Goal: Find specific page/section: Find specific page/section

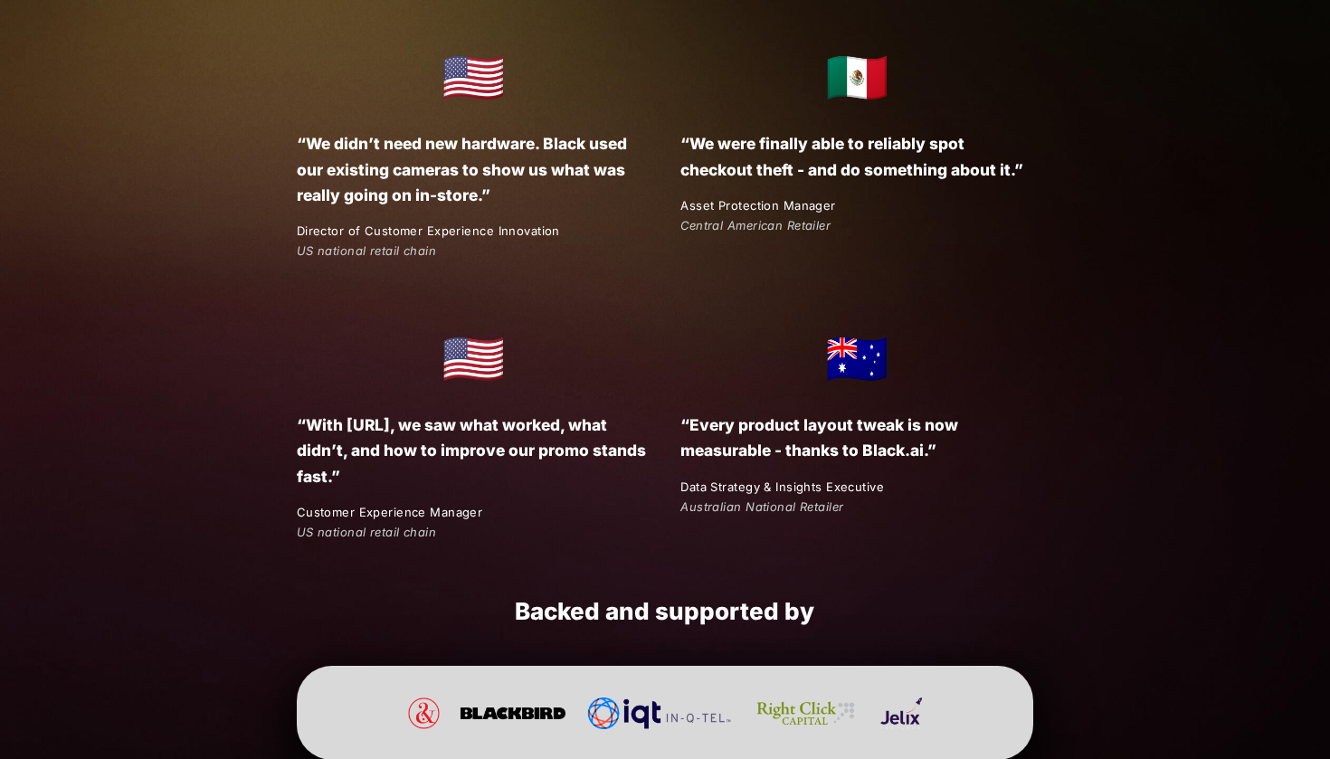
scroll to position [3281, 0]
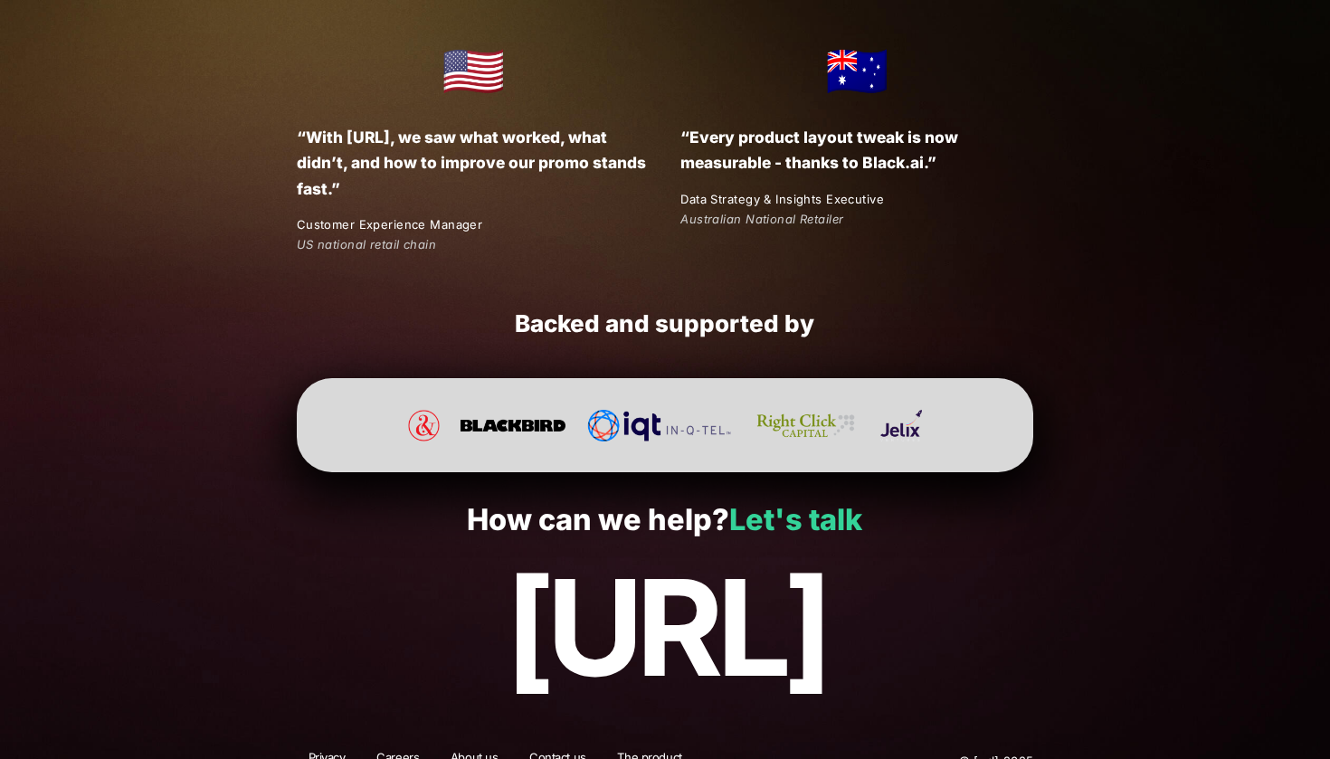
click at [795, 502] on link "Let's talk" at bounding box center [795, 519] width 133 height 35
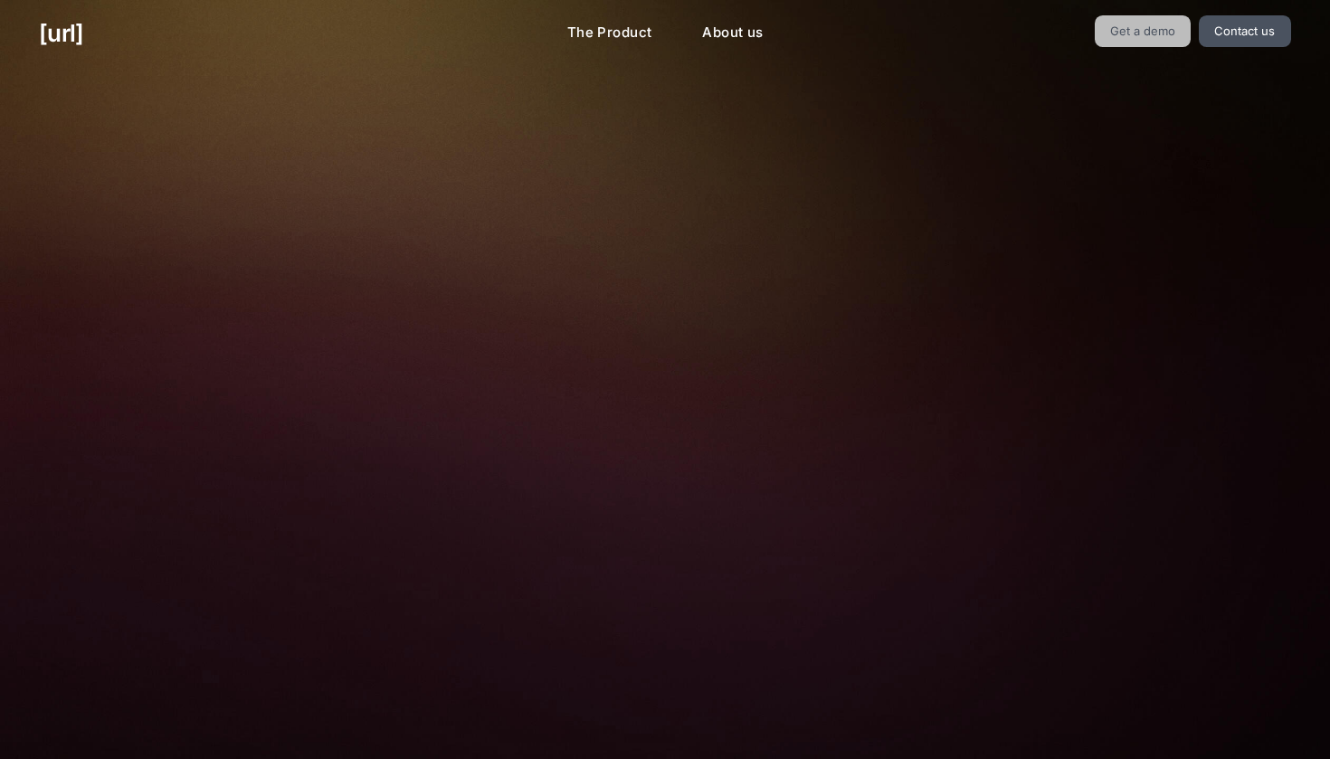
click at [1138, 36] on link "Get a demo" at bounding box center [1143, 31] width 97 height 32
click at [1149, 41] on link "Get a demo" at bounding box center [1143, 31] width 97 height 32
click at [83, 30] on link "[URL]" at bounding box center [61, 32] width 44 height 35
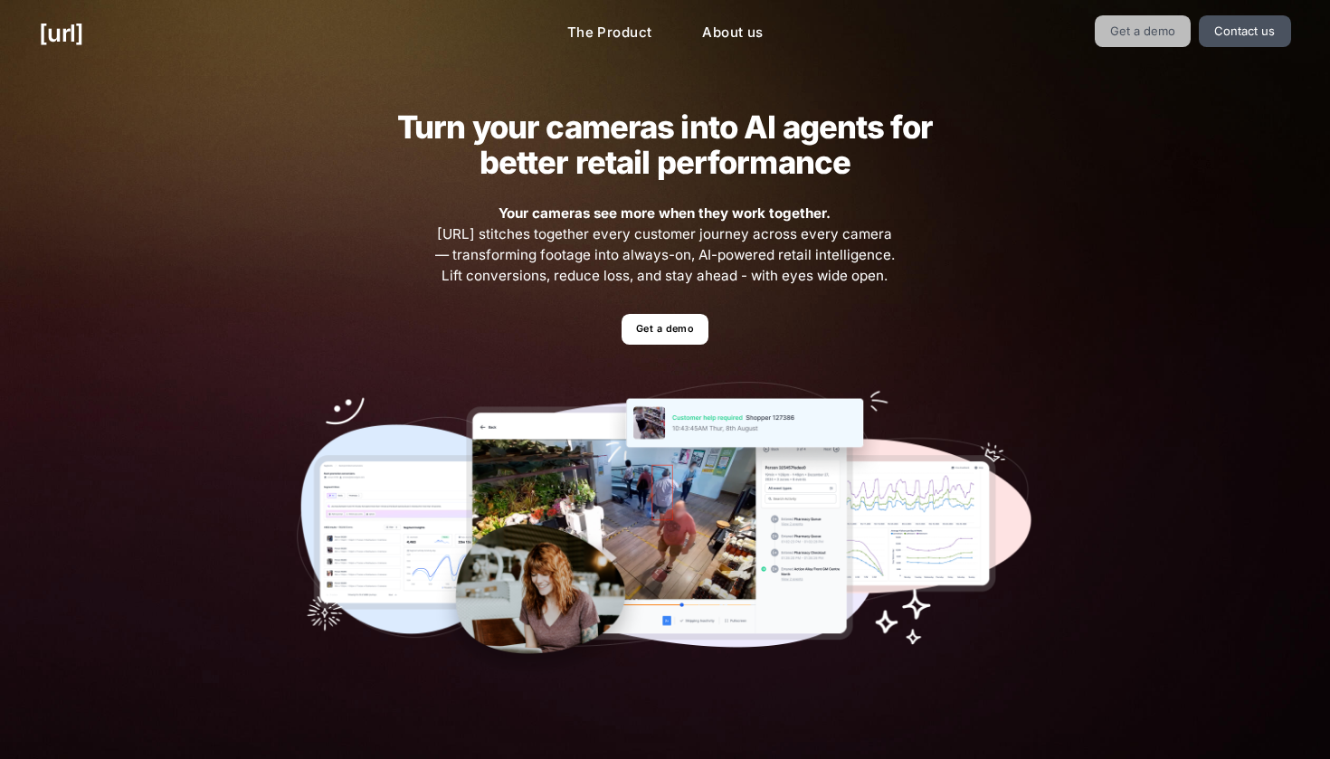
click at [1146, 37] on link "Get a demo" at bounding box center [1143, 31] width 97 height 32
